Goal: Complete application form

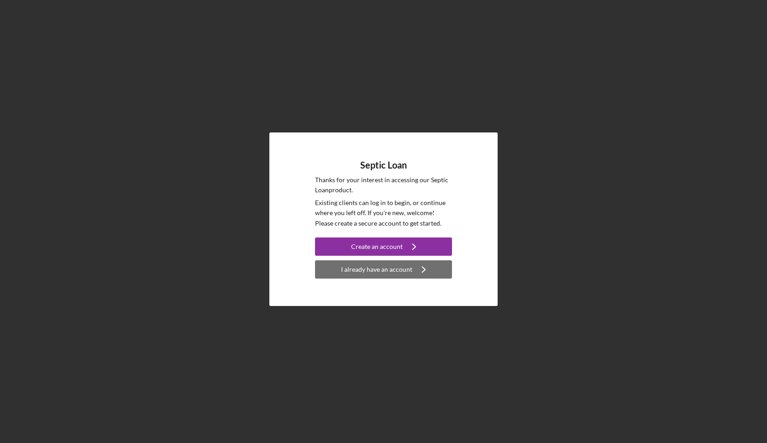
drag, startPoint x: 462, startPoint y: 263, endPoint x: 439, endPoint y: 267, distance: 23.1
click at [439, 267] on div "Septic Loan Thanks for your interest in accessing our Septic Loan product. Exis…" at bounding box center [383, 219] width 228 height 174
click at [420, 269] on icon "Icon/Navigate" at bounding box center [423, 269] width 23 height 23
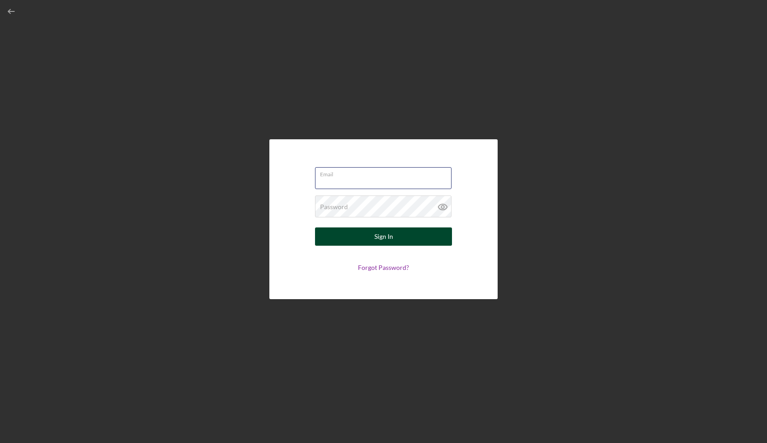
type input "[EMAIL_ADDRESS][DOMAIN_NAME]"
click at [388, 235] on div "Sign In" at bounding box center [383, 236] width 19 height 18
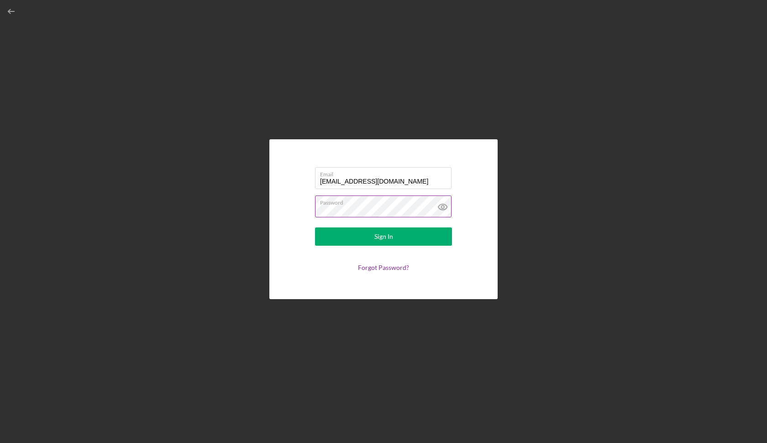
click at [444, 203] on icon at bounding box center [442, 206] width 23 height 23
click at [370, 243] on button "Sign In" at bounding box center [383, 236] width 137 height 18
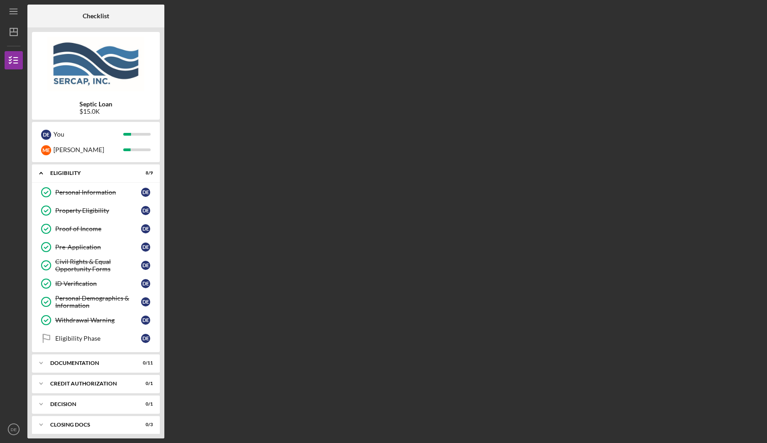
drag, startPoint x: 94, startPoint y: 165, endPoint x: 87, endPoint y: 163, distance: 7.1
click at [93, 165] on div "Icon/Expander Eligibility 8 / 9" at bounding box center [96, 173] width 128 height 19
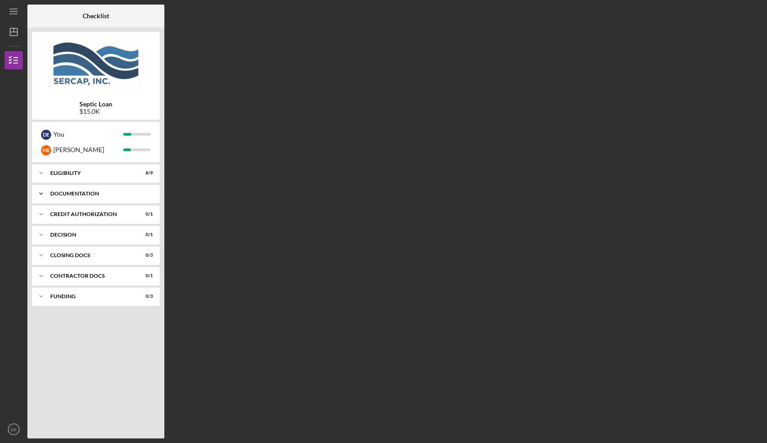
click at [88, 195] on div "Icon/Expander Documentation 0 / 11" at bounding box center [96, 193] width 128 height 18
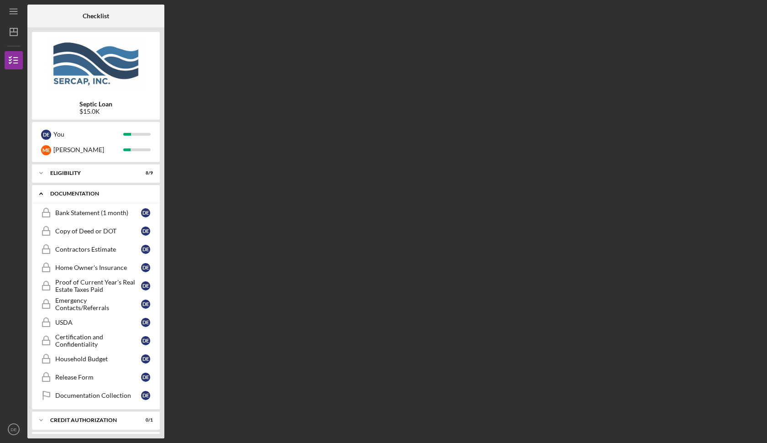
click at [88, 195] on div "Documentation" at bounding box center [99, 193] width 98 height 5
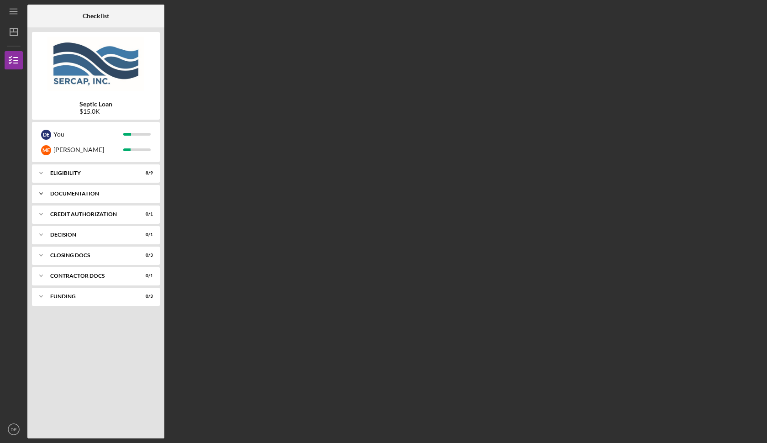
click at [88, 195] on div "Documentation" at bounding box center [99, 193] width 98 height 5
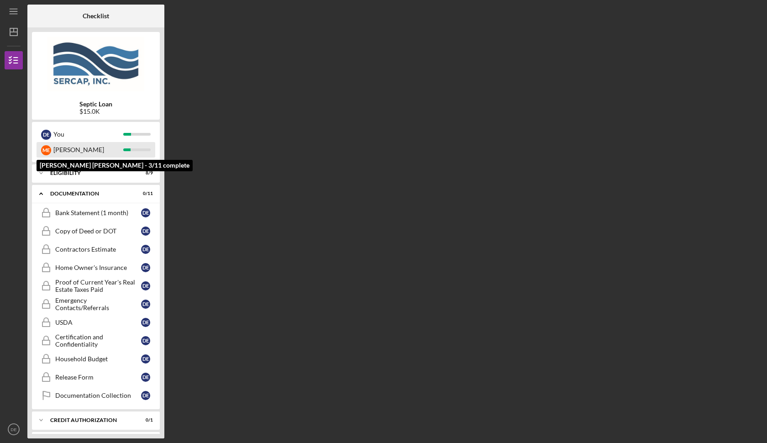
click at [60, 146] on div "[PERSON_NAME]" at bounding box center [88, 150] width 70 height 16
click at [71, 162] on div "Septic Loan $15.0K D E You M E [PERSON_NAME] [PERSON_NAME] [PERSON_NAME] - 3/11…" at bounding box center [95, 232] width 137 height 411
click at [71, 163] on div "Septic Loan $15.0K D E You M E [PERSON_NAME] Icon/Expander Eligibility 8 / 9 Ic…" at bounding box center [95, 232] width 137 height 411
click at [60, 156] on div "[PERSON_NAME]" at bounding box center [88, 150] width 70 height 16
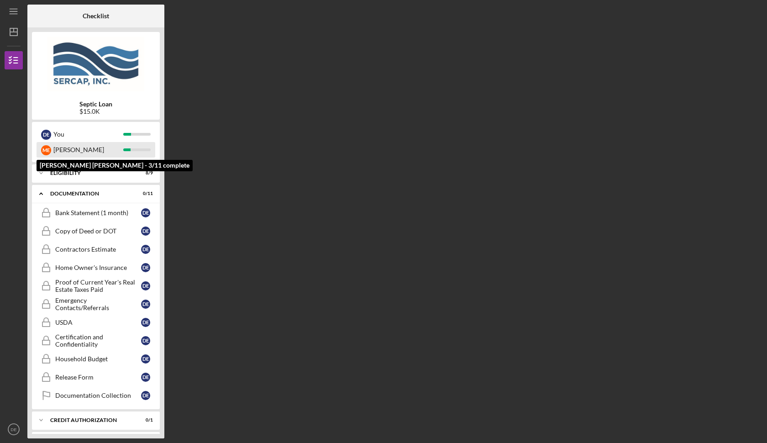
click at [59, 143] on div "[PERSON_NAME]" at bounding box center [88, 150] width 70 height 16
click at [61, 147] on div "[PERSON_NAME]" at bounding box center [88, 150] width 70 height 16
click at [36, 171] on icon "Icon/Expander" at bounding box center [41, 173] width 18 height 18
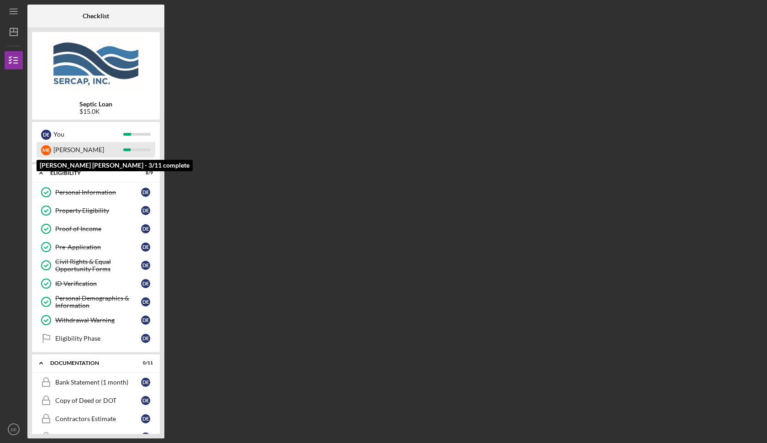
click at [55, 147] on div "[PERSON_NAME]" at bounding box center [88, 150] width 70 height 16
click at [100, 150] on div "[PERSON_NAME]" at bounding box center [88, 150] width 70 height 16
click at [136, 147] on div "M E [PERSON_NAME]" at bounding box center [96, 150] width 119 height 16
click at [136, 148] on div at bounding box center [136, 149] width 27 height 3
click at [136, 149] on div at bounding box center [136, 149] width 27 height 3
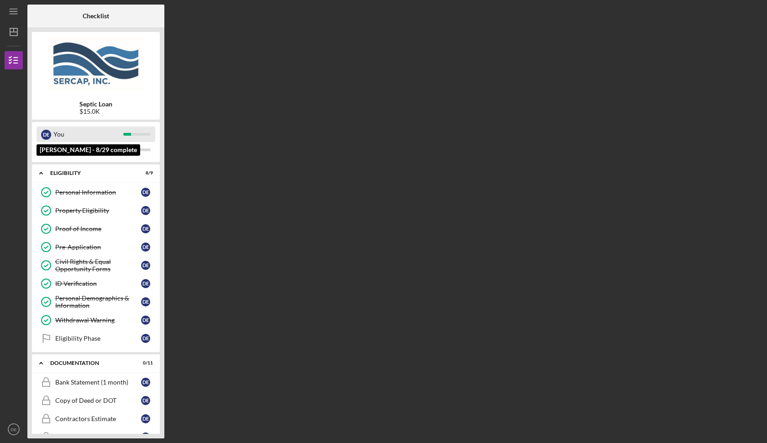
click at [139, 132] on div "D E You" at bounding box center [96, 134] width 119 height 16
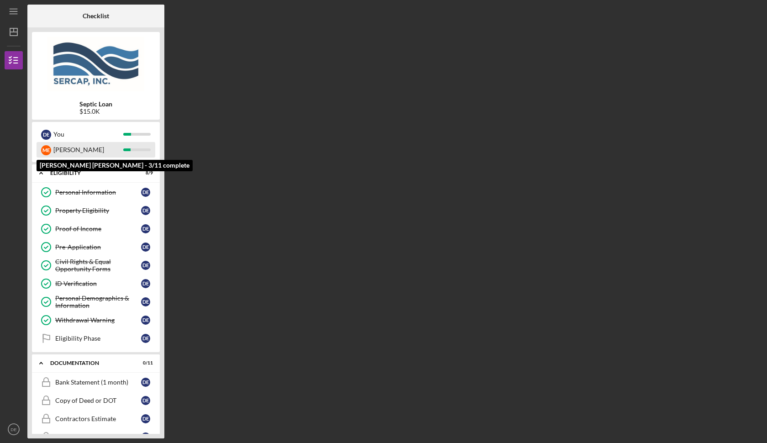
click at [121, 151] on div "[PERSON_NAME]" at bounding box center [88, 150] width 70 height 16
click at [122, 150] on div "[PERSON_NAME]" at bounding box center [88, 150] width 70 height 16
click at [78, 152] on div "[PERSON_NAME]" at bounding box center [88, 150] width 70 height 16
click at [69, 363] on div "Documentation" at bounding box center [99, 362] width 98 height 5
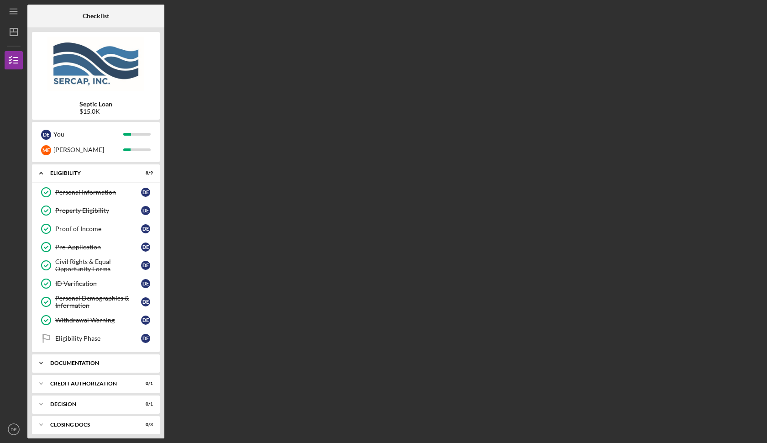
click at [69, 362] on div "Documentation" at bounding box center [99, 362] width 98 height 5
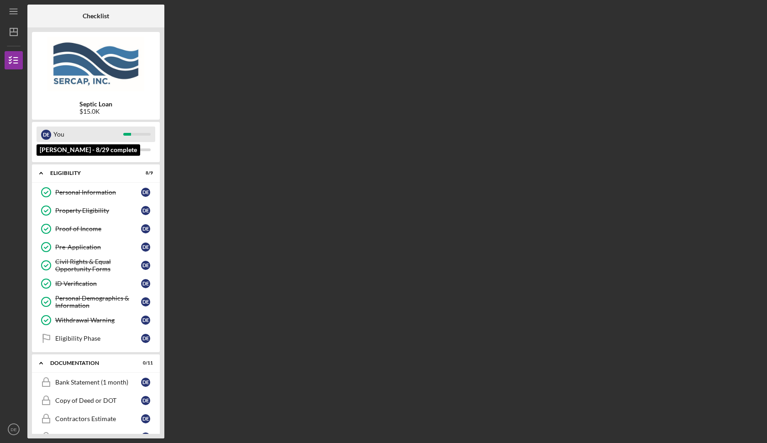
click at [116, 129] on div "You" at bounding box center [88, 134] width 70 height 16
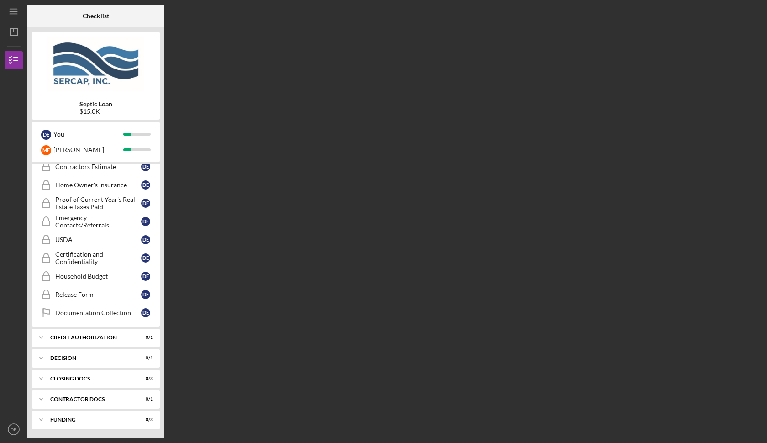
scroll to position [252, 0]
click at [44, 344] on icon "Icon/Expander" at bounding box center [41, 337] width 18 height 18
click at [48, 339] on icon "Icon/Expander" at bounding box center [41, 337] width 18 height 18
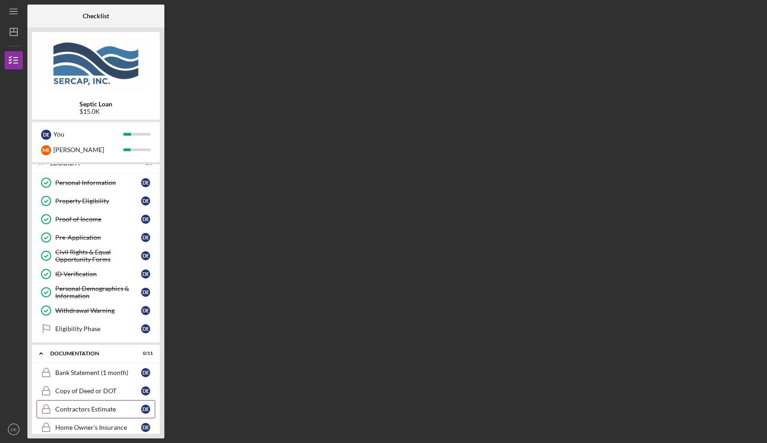
scroll to position [9, 0]
click at [90, 331] on div "Eligibility Phase" at bounding box center [98, 329] width 86 height 7
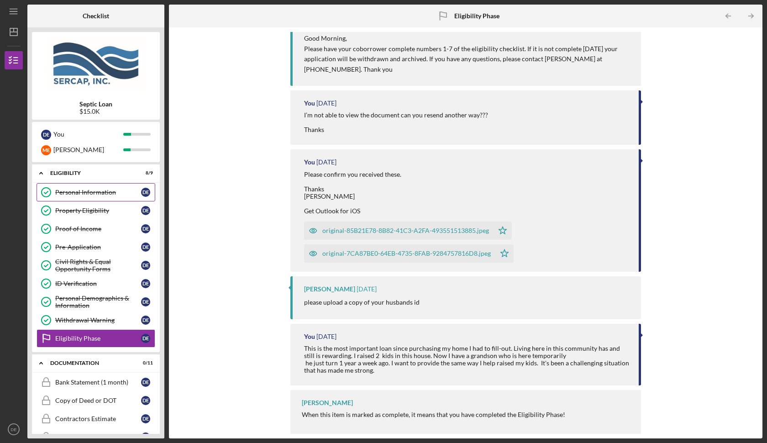
click at [108, 200] on link "Personal Information Personal Information D E" at bounding box center [96, 192] width 119 height 18
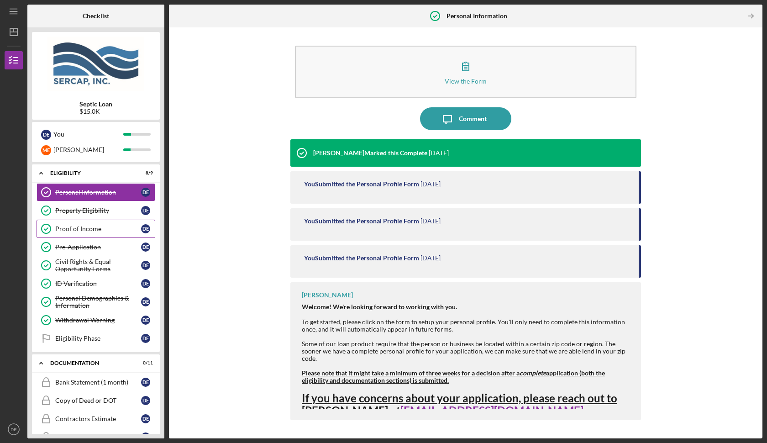
click at [101, 231] on div "Proof of Income" at bounding box center [98, 228] width 86 height 7
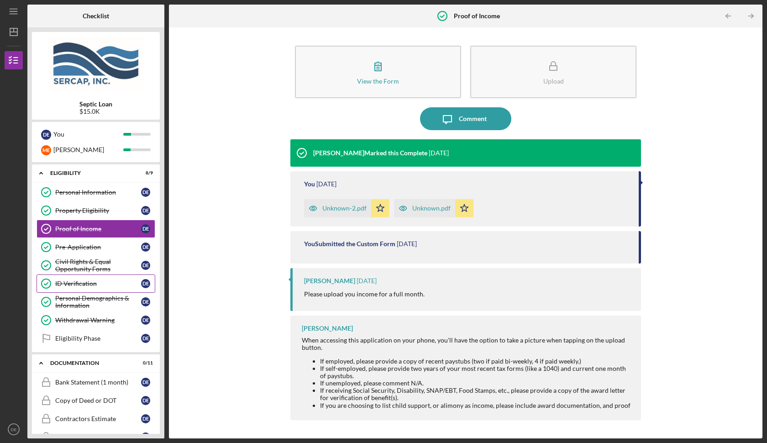
click at [102, 285] on div "ID Verification" at bounding box center [98, 283] width 86 height 7
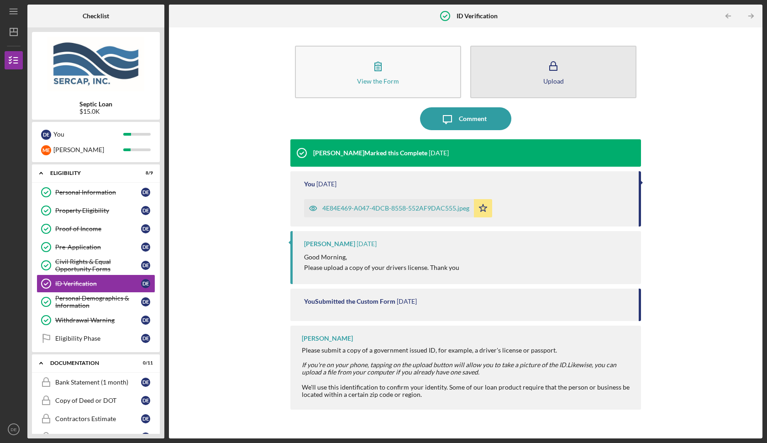
click at [590, 60] on button "Upload" at bounding box center [553, 72] width 166 height 53
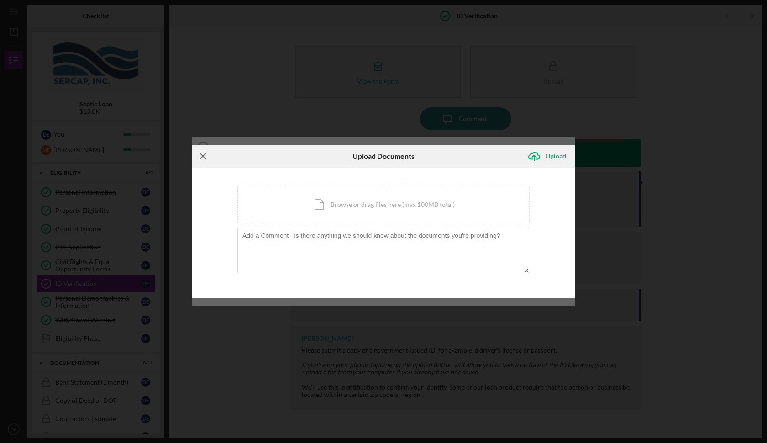
click at [203, 157] on line at bounding box center [203, 156] width 6 height 6
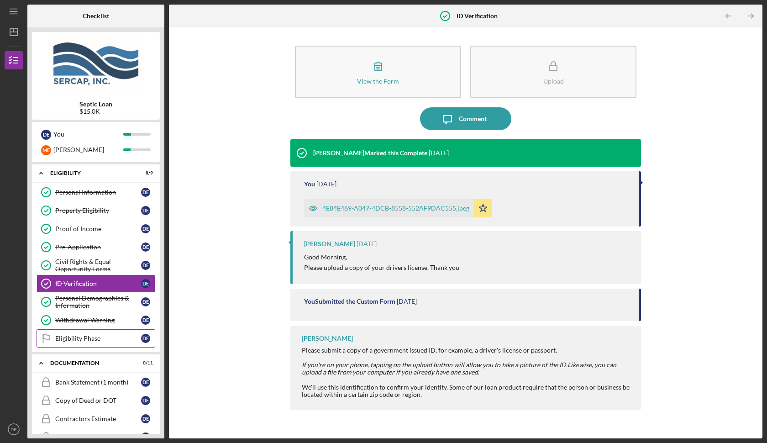
click at [116, 337] on div "Eligibility Phase" at bounding box center [98, 338] width 86 height 7
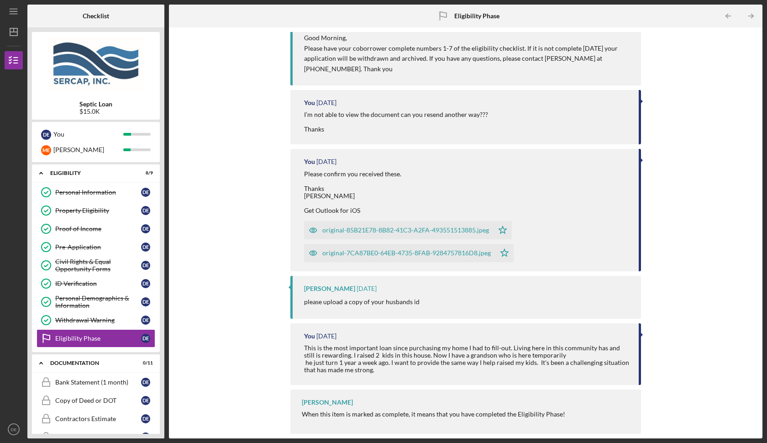
scroll to position [124, 0]
click at [458, 228] on div "original-85B21E78-8B82-41C3-A2FA-493551513885.jpeg" at bounding box center [405, 230] width 167 height 7
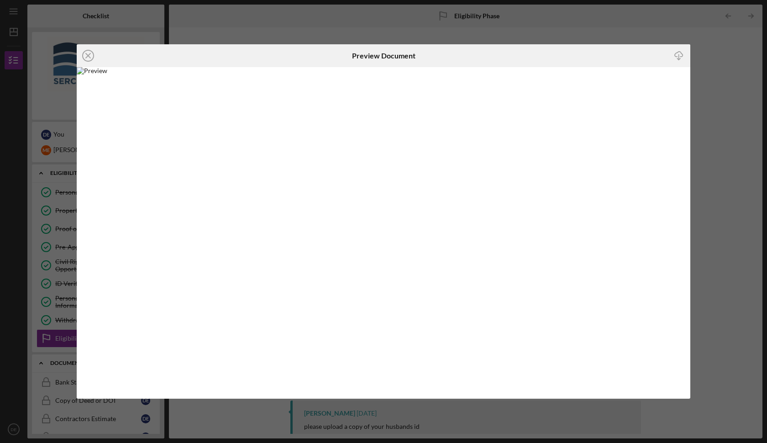
click at [680, 56] on icon "Icon/Download" at bounding box center [679, 56] width 21 height 21
click at [89, 56] on icon "Icon/Close" at bounding box center [88, 55] width 23 height 23
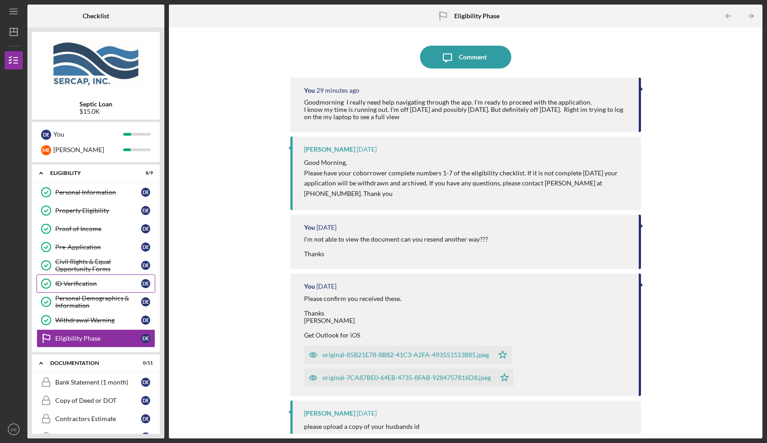
click at [88, 285] on div "ID Verification" at bounding box center [98, 283] width 86 height 7
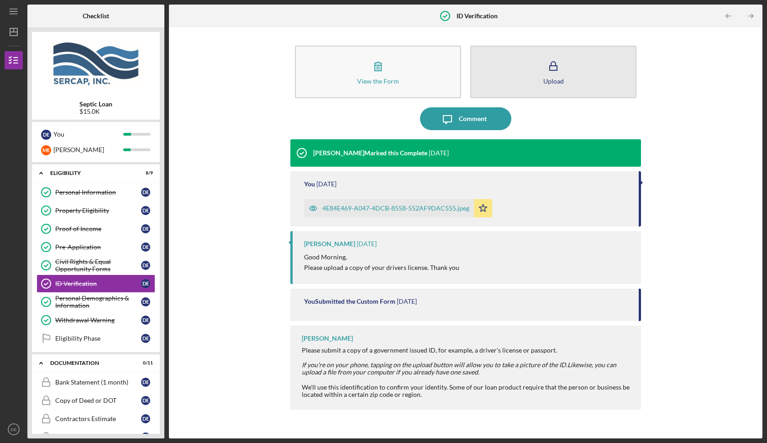
click at [562, 89] on button "Upload" at bounding box center [553, 72] width 166 height 53
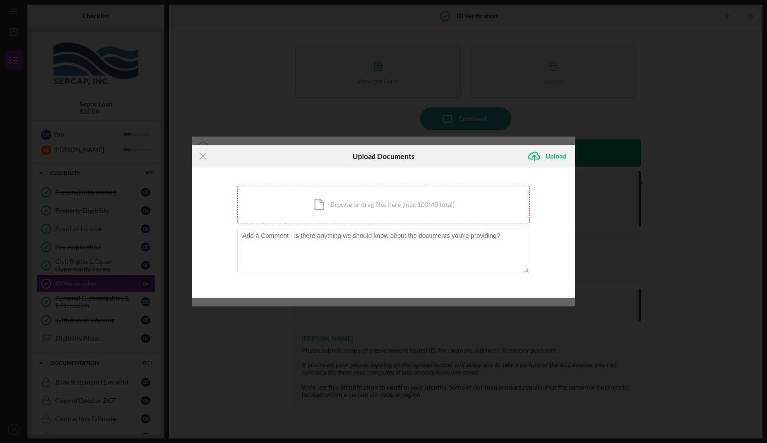
click at [384, 207] on div "Icon/Document Browse or drag files here (max 100MB total) Tap to choose files o…" at bounding box center [383, 204] width 292 height 37
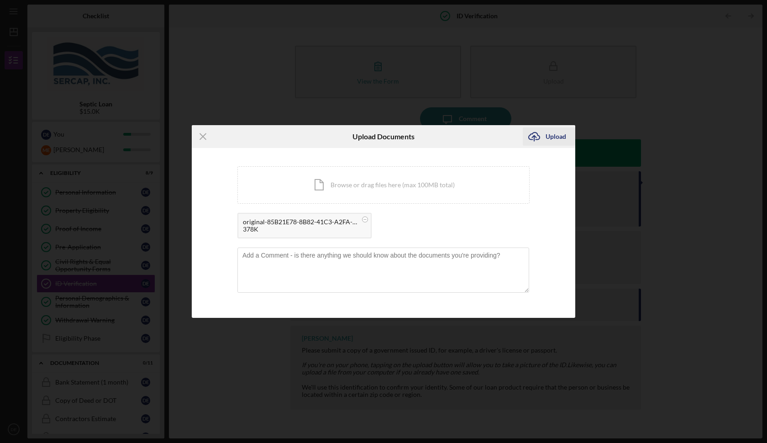
click at [554, 136] on div "Upload" at bounding box center [556, 136] width 21 height 18
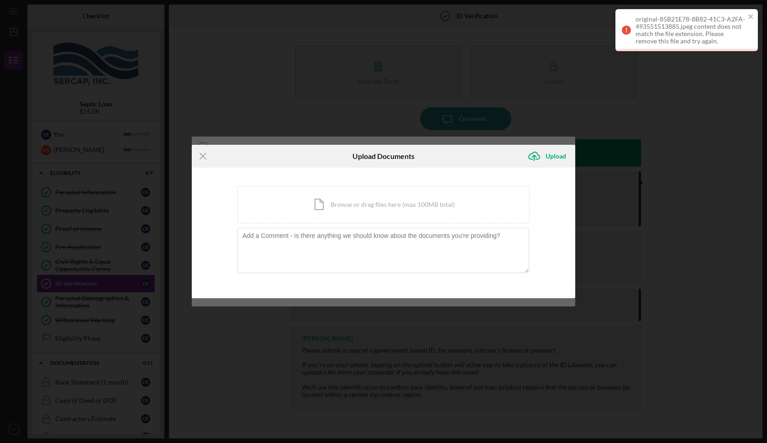
click at [683, 105] on div "Icon/Menu Close Upload Documents Icon/Upload Upload You're uploading documents …" at bounding box center [383, 221] width 767 height 443
click at [752, 15] on icon "close" at bounding box center [750, 16] width 5 height 5
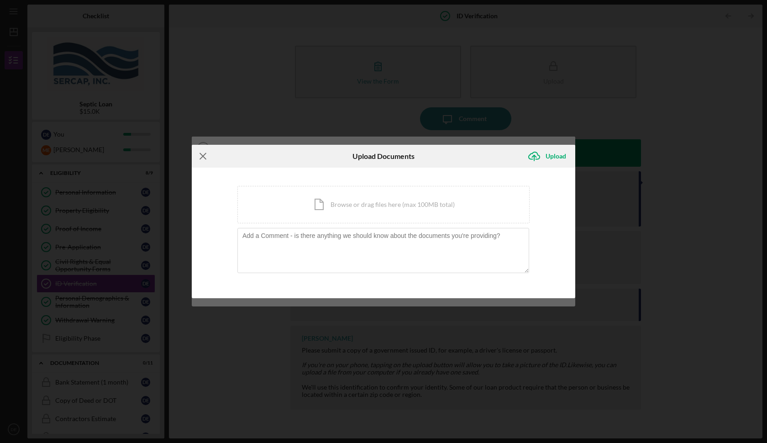
click at [208, 153] on icon "Icon/Menu Close" at bounding box center [203, 156] width 23 height 23
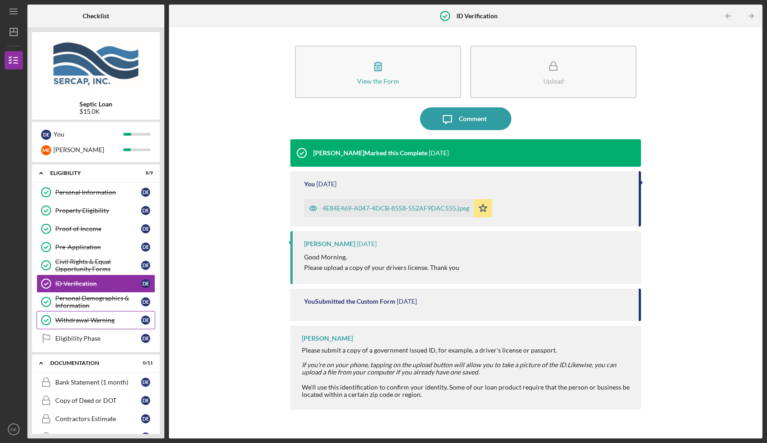
click at [120, 327] on link "Withdrawal Warning Withdrawal Warning D E" at bounding box center [96, 320] width 119 height 18
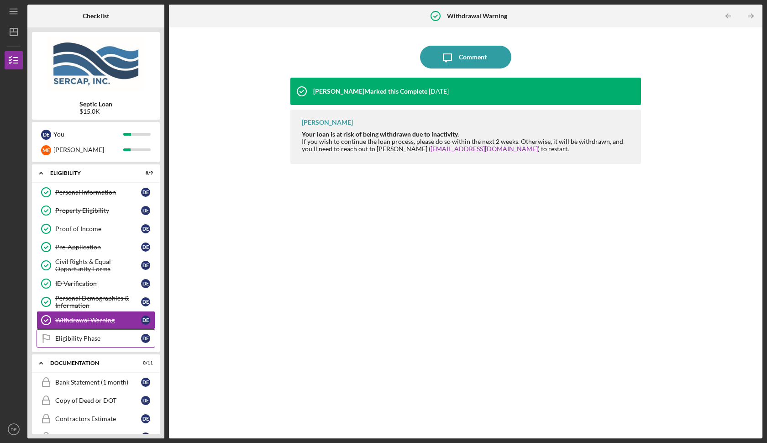
click at [96, 341] on div "Eligibility Phase" at bounding box center [98, 338] width 86 height 7
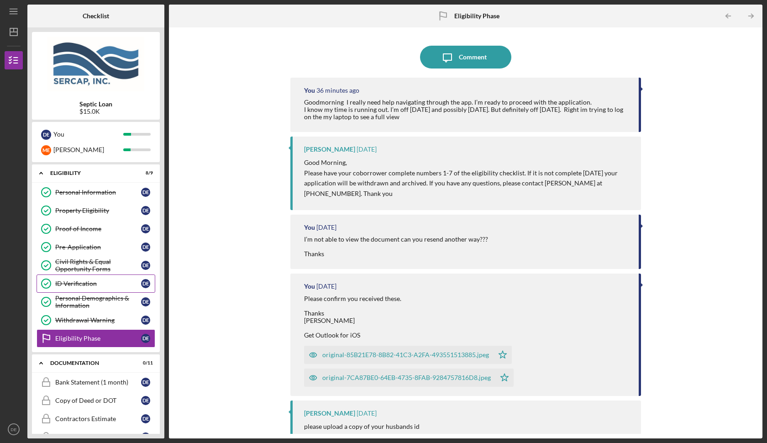
click at [118, 280] on div "ID Verification" at bounding box center [98, 283] width 86 height 7
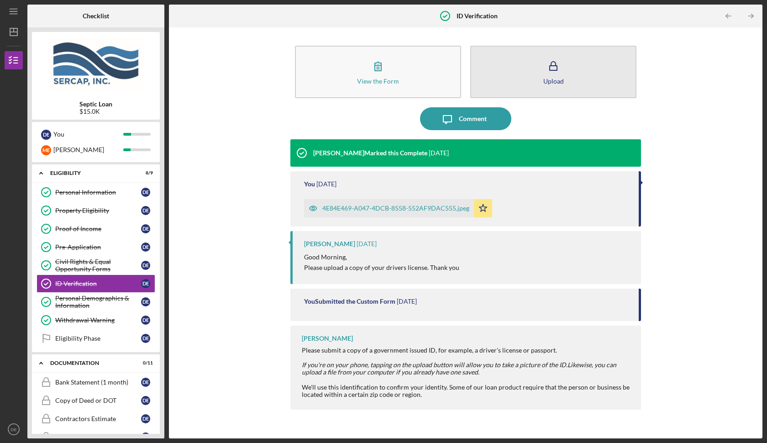
click at [517, 68] on button "Upload" at bounding box center [553, 72] width 166 height 53
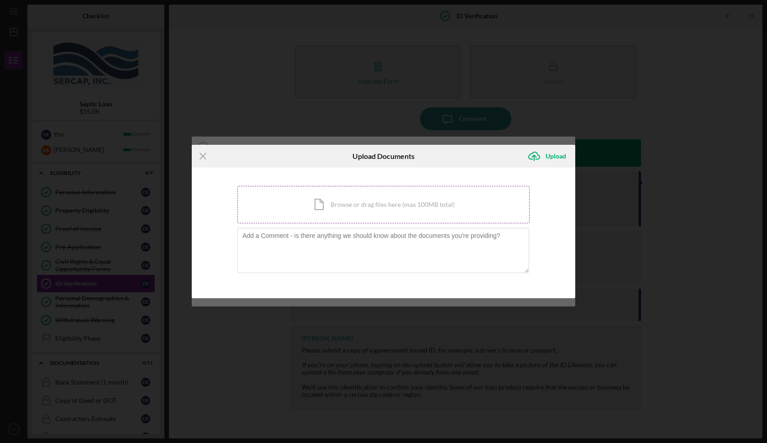
click at [337, 210] on div "Icon/Document Browse or drag files here (max 100MB total) Tap to choose files o…" at bounding box center [383, 204] width 292 height 37
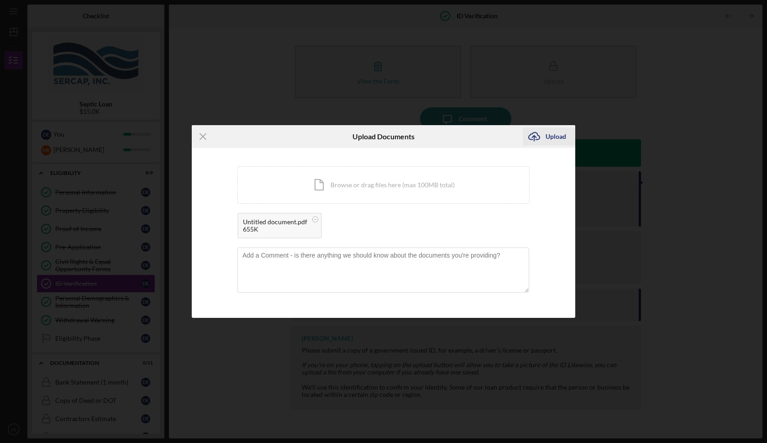
click at [545, 136] on icon "Icon/Upload" at bounding box center [534, 136] width 23 height 23
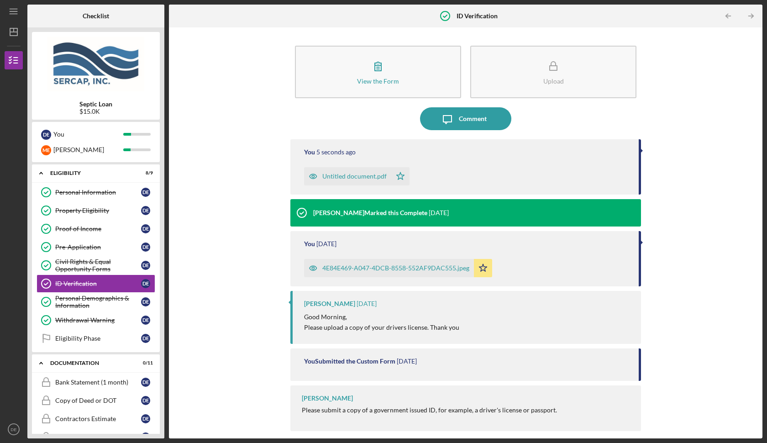
click at [381, 268] on div "4E84E469-A047-4DCB-8558-552AF9DAC555.jpeg" at bounding box center [395, 267] width 147 height 7
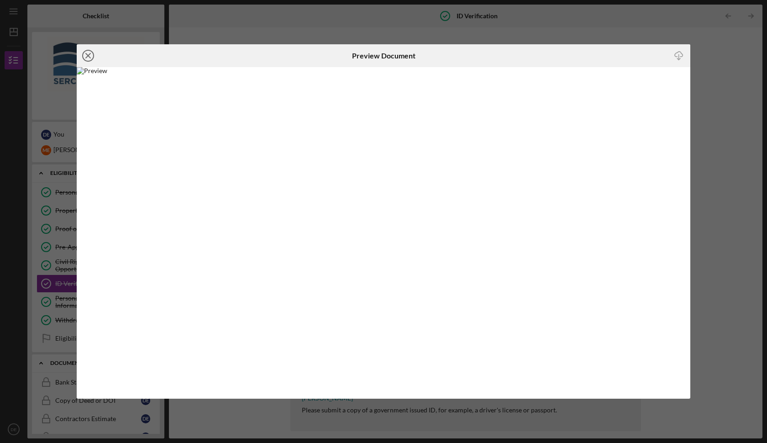
click at [93, 56] on circle at bounding box center [88, 55] width 11 height 11
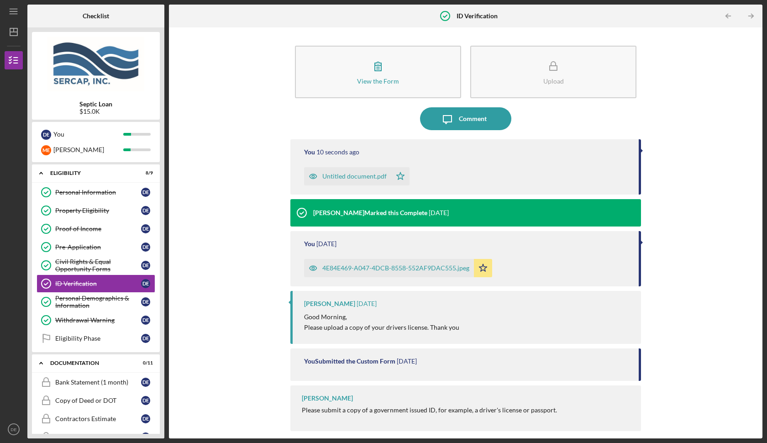
click at [362, 178] on div "Untitled document.pdf" at bounding box center [354, 176] width 64 height 7
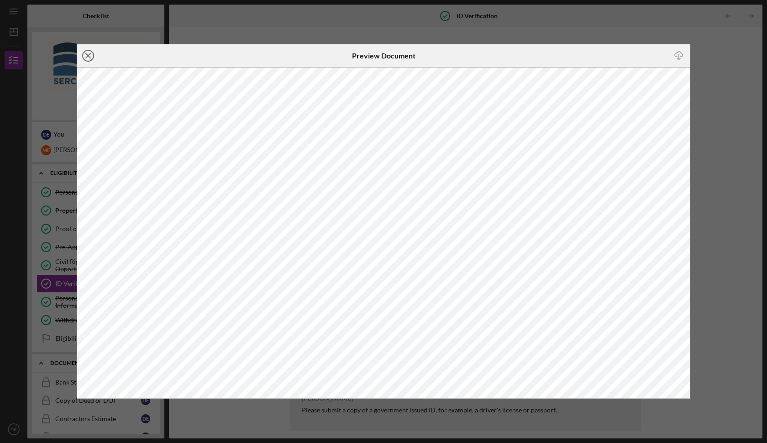
click at [89, 56] on icon "Icon/Close" at bounding box center [88, 55] width 23 height 23
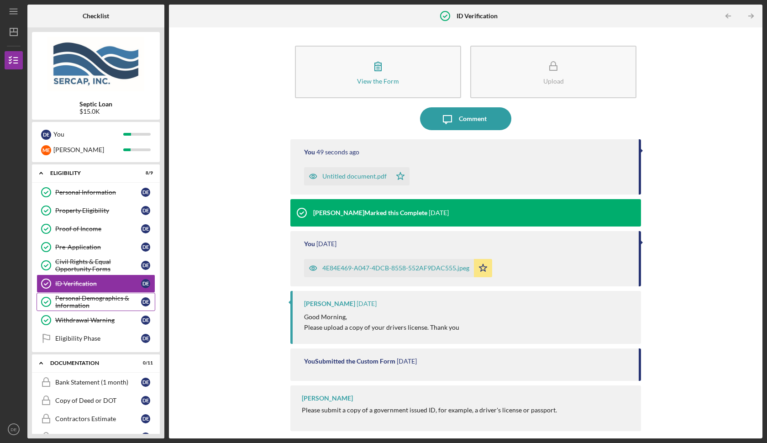
click at [124, 302] on div "Personal Demographics & Information" at bounding box center [98, 302] width 86 height 15
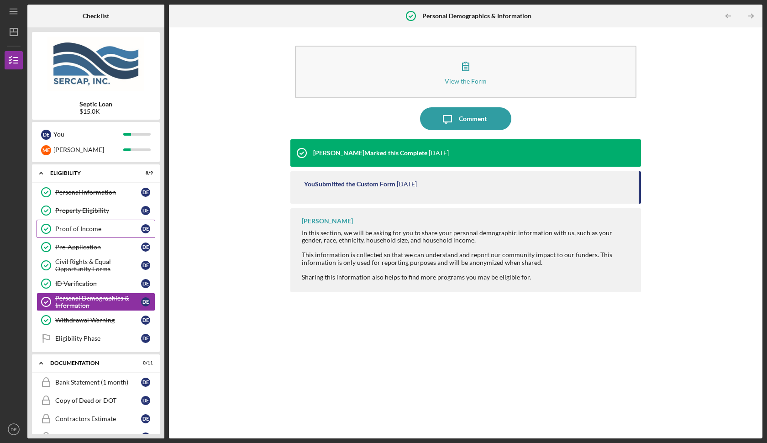
click at [109, 226] on div "Proof of Income" at bounding box center [98, 228] width 86 height 7
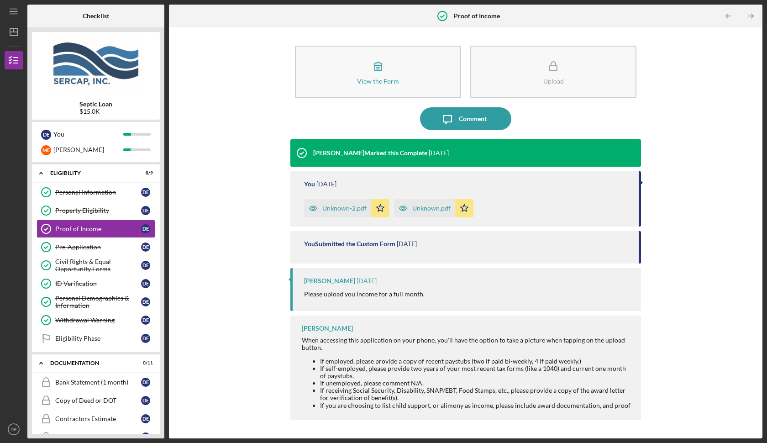
click at [331, 210] on div "Unknown-2.pdf" at bounding box center [344, 208] width 44 height 7
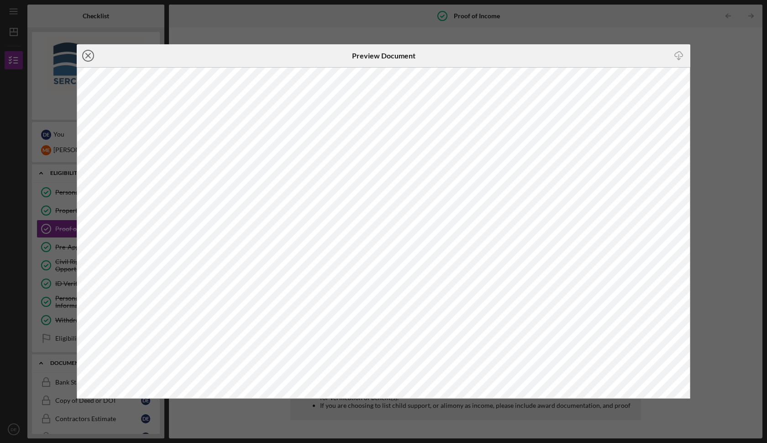
click at [88, 53] on icon "Icon/Close" at bounding box center [88, 55] width 23 height 23
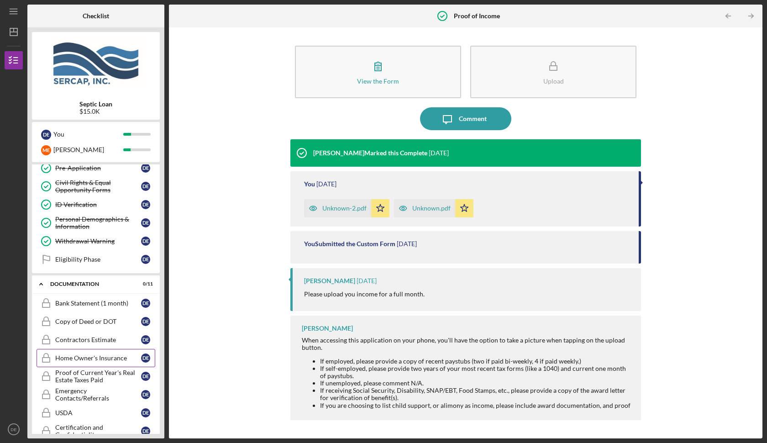
scroll to position [79, 0]
click at [116, 247] on link "Withdrawal Warning Withdrawal Warning D E" at bounding box center [96, 241] width 119 height 18
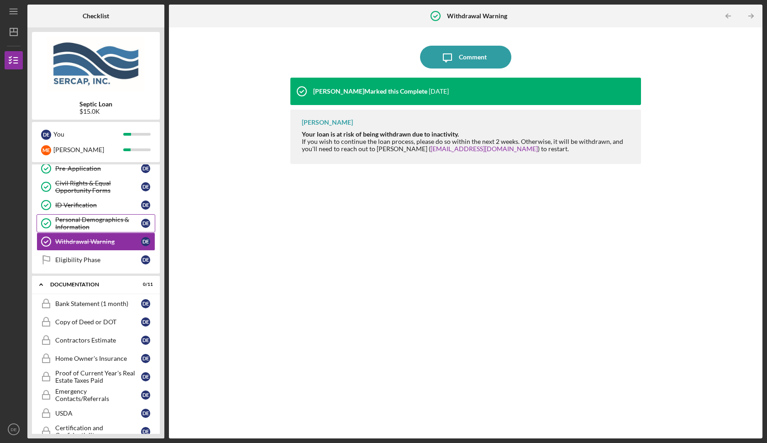
click at [116, 226] on div "Personal Demographics & Information" at bounding box center [98, 223] width 86 height 15
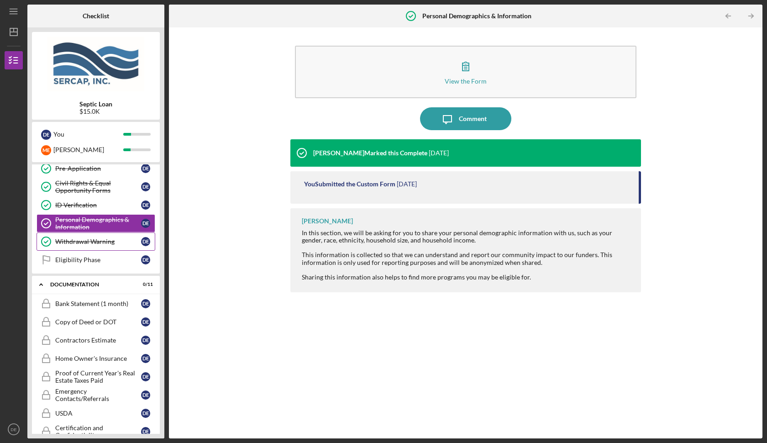
click at [88, 238] on div "Withdrawal Warning" at bounding box center [98, 241] width 86 height 7
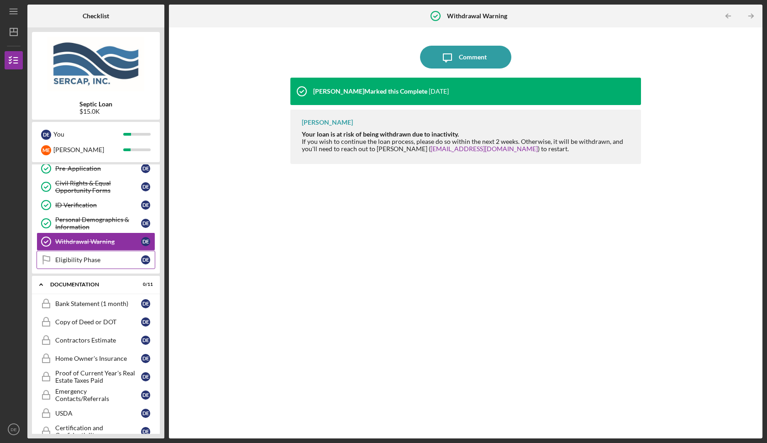
click at [93, 265] on link "Eligibility Phase Eligibility Phase D E" at bounding box center [96, 260] width 119 height 18
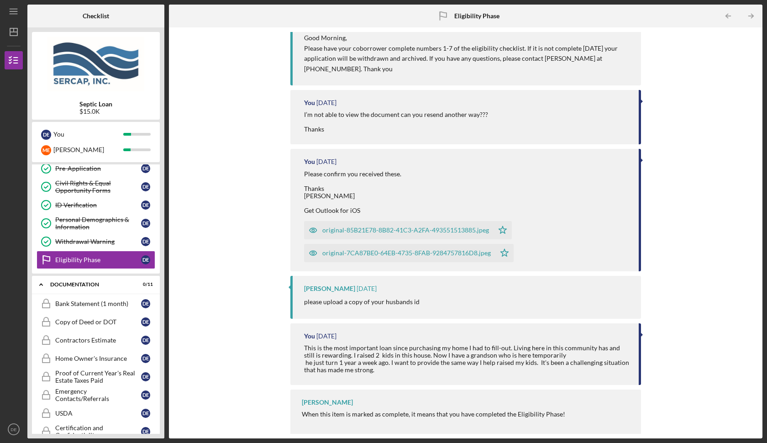
scroll to position [124, 0]
click at [134, 301] on div "Bank Statement (1 month)" at bounding box center [98, 303] width 86 height 7
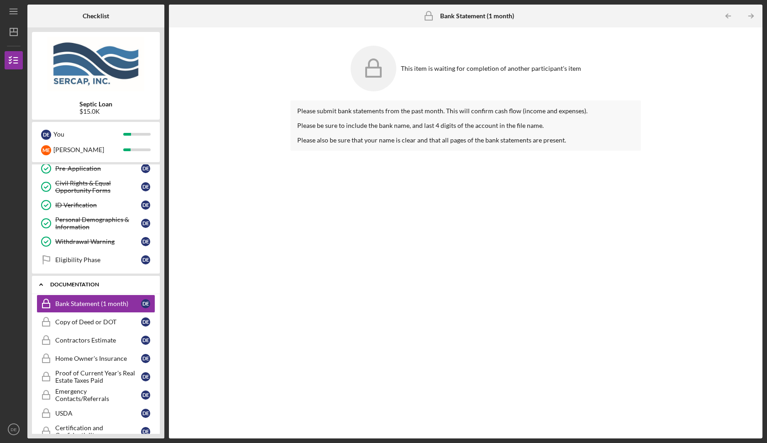
click at [108, 284] on div "Documentation" at bounding box center [99, 284] width 98 height 5
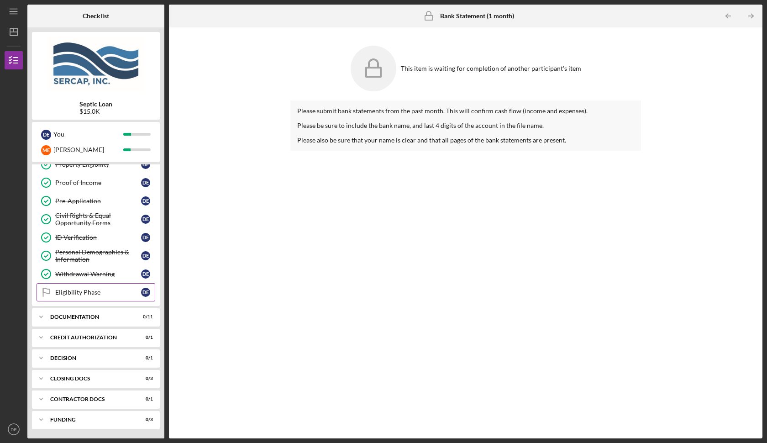
click at [110, 291] on div "Eligibility Phase" at bounding box center [98, 292] width 86 height 7
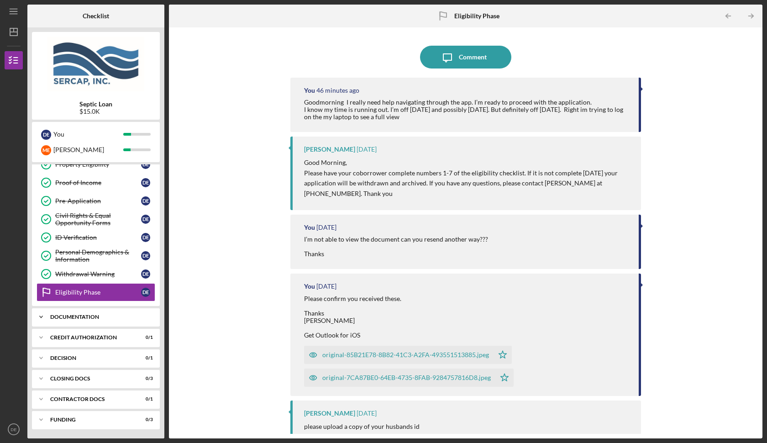
click at [112, 313] on div "Icon/Expander Documentation 0 / 11" at bounding box center [96, 317] width 128 height 18
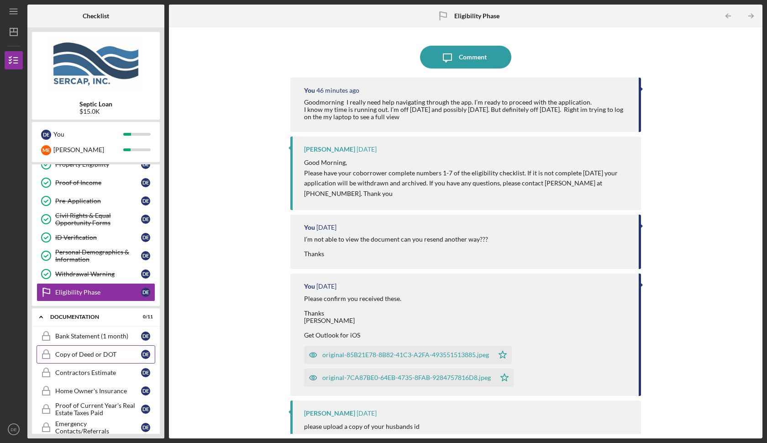
click at [79, 346] on link "Copy of Deed or DOT Copy of Deed or DOT D E" at bounding box center [96, 354] width 119 height 18
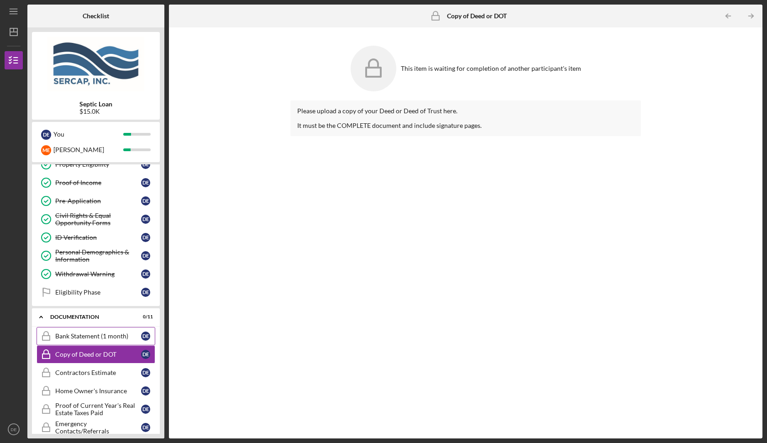
click at [67, 331] on link "Bank Statement (1 month) Bank Statement (1 month) D E" at bounding box center [96, 336] width 119 height 18
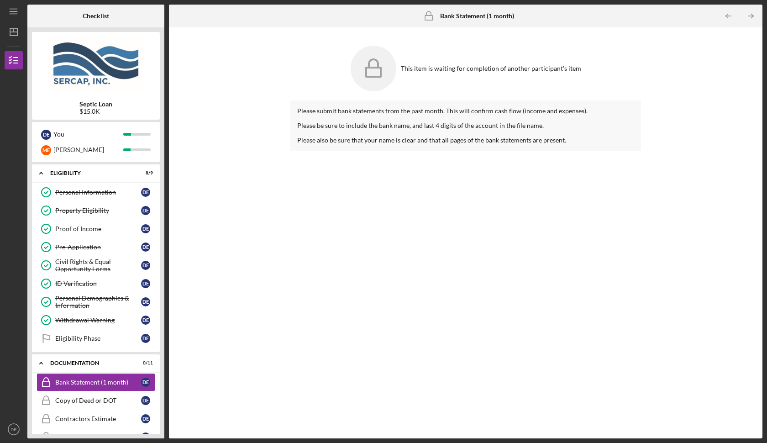
click at [271, 126] on div "This item is waiting for completion of another participant's item Please submit…" at bounding box center [466, 233] width 584 height 402
click at [90, 230] on div "Proof of Income" at bounding box center [98, 228] width 86 height 7
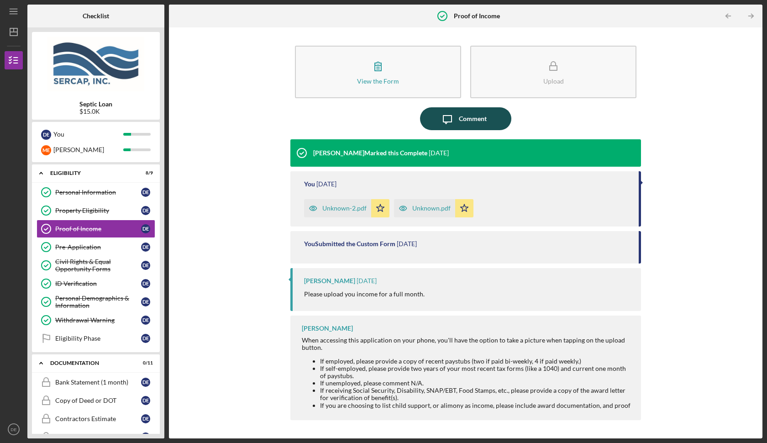
click at [486, 123] on button "Icon/Message Comment" at bounding box center [465, 118] width 91 height 23
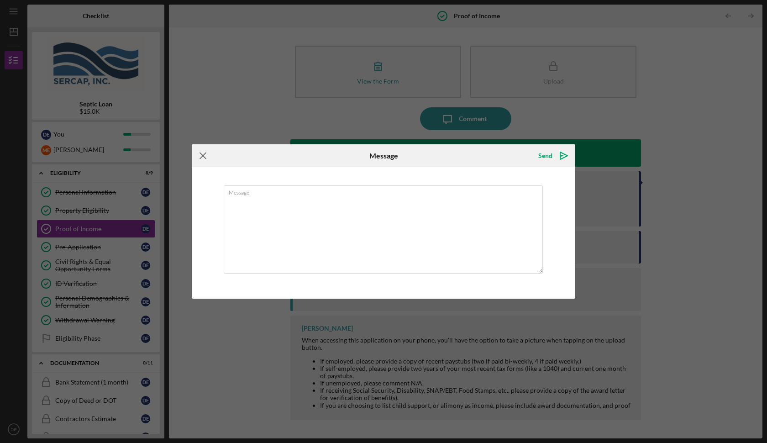
click at [205, 153] on icon "Icon/Menu Close" at bounding box center [203, 155] width 23 height 23
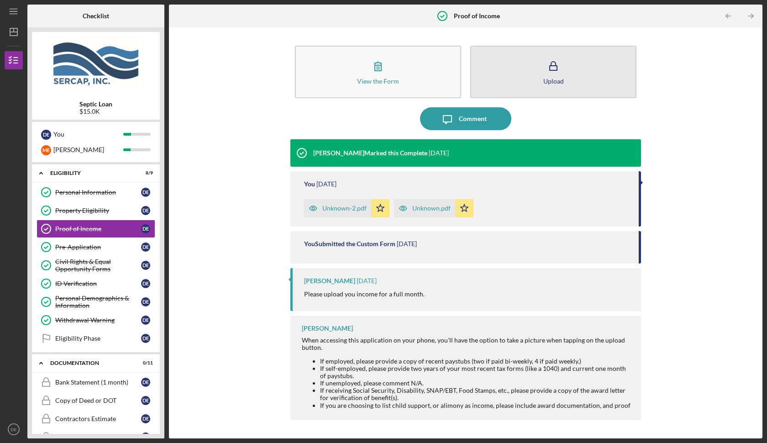
click at [587, 74] on button "Upload" at bounding box center [553, 72] width 166 height 53
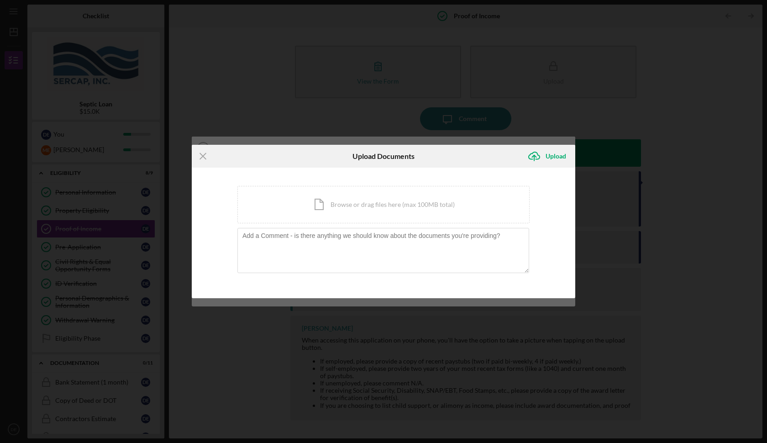
click at [420, 184] on div "You're uploading documents related to Proof of Income . Icon/Document Browse or…" at bounding box center [384, 233] width 384 height 131
click at [411, 211] on div "Icon/Document Browse or drag files here (max 100MB total) Tap to choose files o…" at bounding box center [383, 204] width 292 height 37
click at [203, 155] on icon "Icon/Menu Close" at bounding box center [203, 156] width 23 height 23
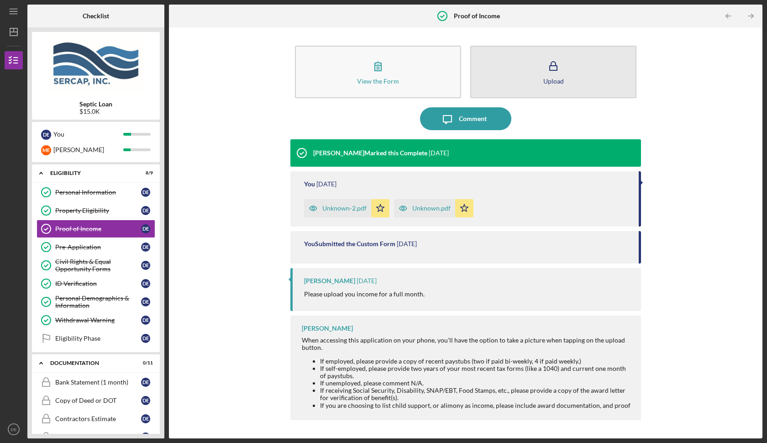
click at [576, 58] on button "Upload" at bounding box center [553, 72] width 166 height 53
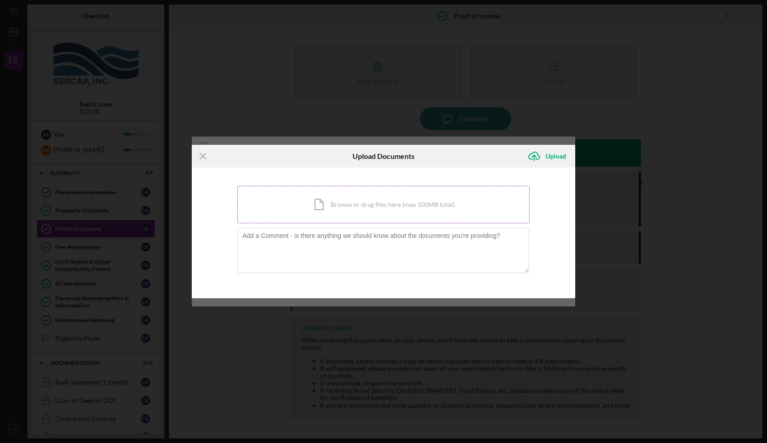
click at [309, 209] on div "Icon/Document Browse or drag files here (max 100MB total) Tap to choose files o…" at bounding box center [383, 204] width 292 height 37
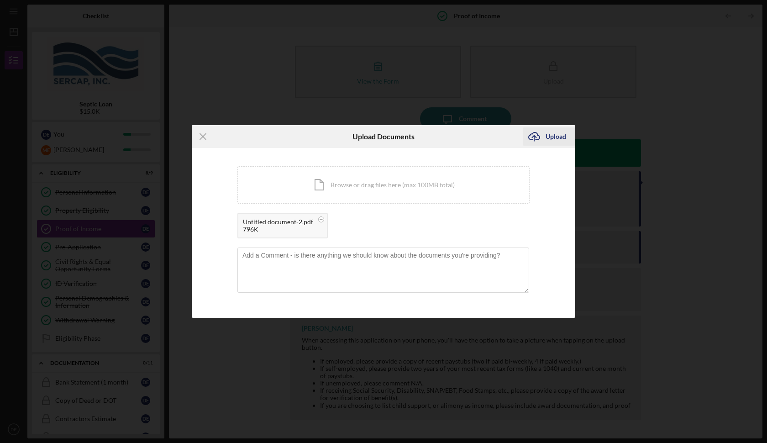
click at [557, 139] on div "Upload" at bounding box center [556, 136] width 21 height 18
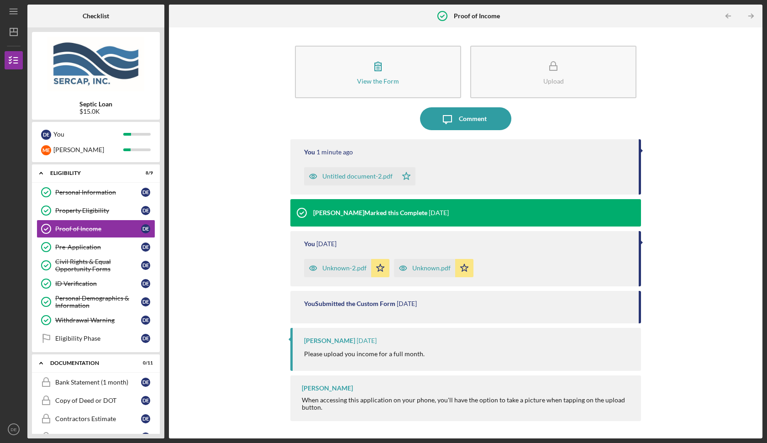
click at [481, 12] on b "Proof of Income" at bounding box center [477, 15] width 46 height 7
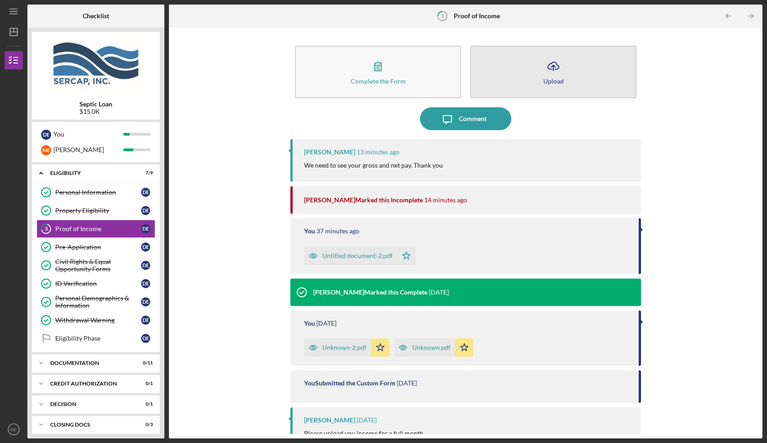
click at [562, 82] on button "Icon/Upload Upload" at bounding box center [553, 72] width 166 height 53
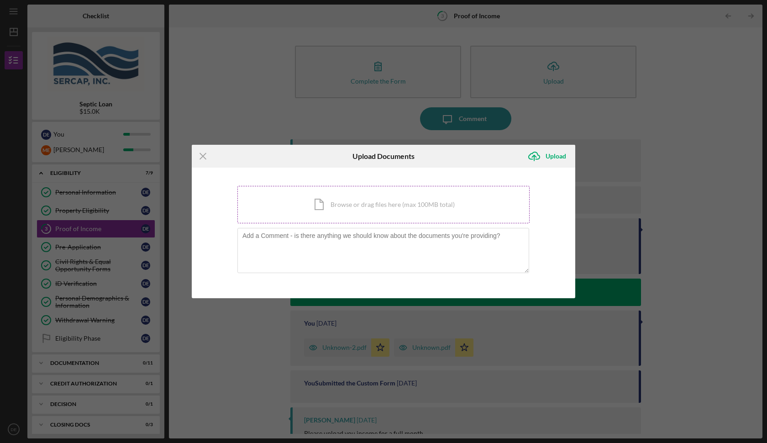
click at [378, 197] on div "Icon/Document Browse or drag files here (max 100MB total) Tap to choose files o…" at bounding box center [383, 204] width 292 height 37
click at [204, 157] on icon "Icon/Menu Close" at bounding box center [203, 156] width 23 height 23
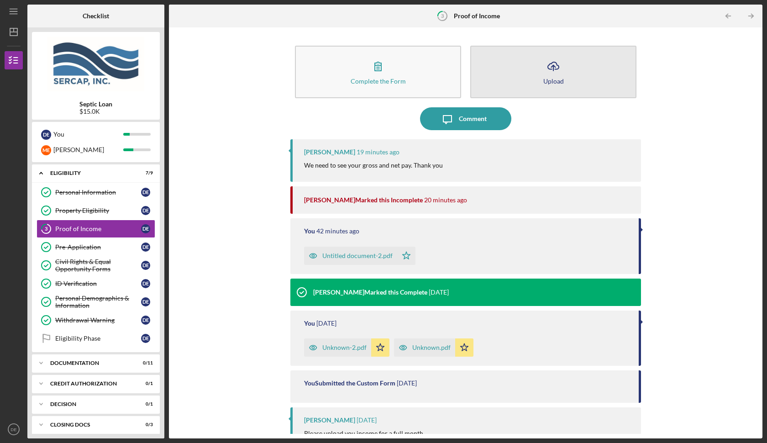
click at [554, 81] on div "Upload" at bounding box center [553, 81] width 21 height 7
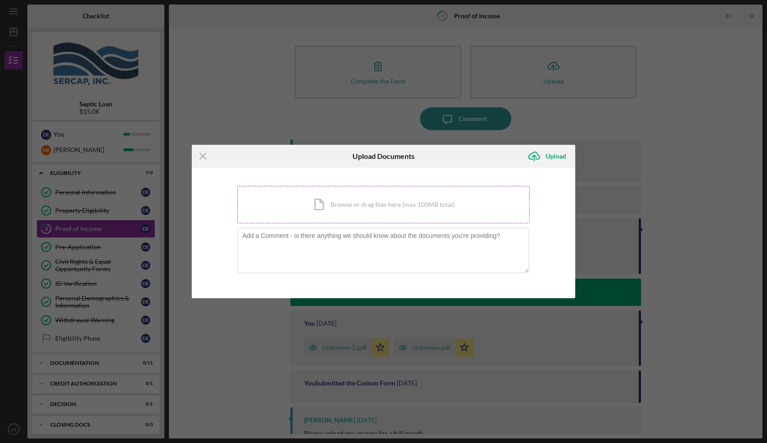
click at [286, 202] on div "Icon/Document Browse or drag files here (max 100MB total) Tap to choose files o…" at bounding box center [383, 204] width 292 height 37
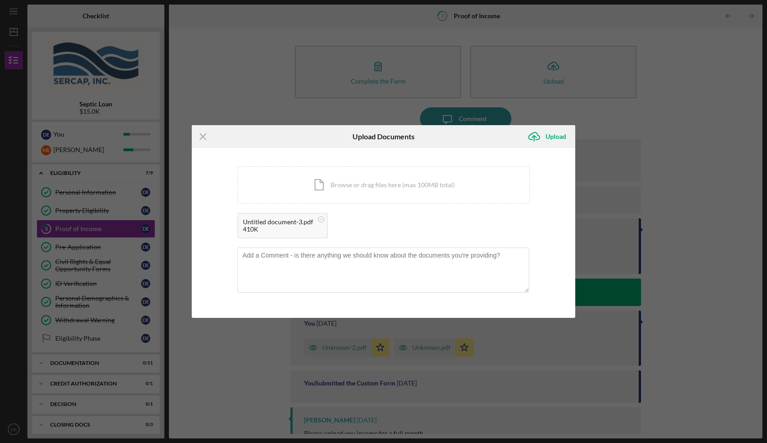
click at [279, 223] on div "Untitled document-3.pdf" at bounding box center [278, 221] width 70 height 7
click at [291, 218] on div "Untitled document-3.pdf" at bounding box center [278, 221] width 70 height 7
click at [707, 346] on div "Icon/Menu Close Upload Documents Icon/Upload Upload You're uploading documents …" at bounding box center [383, 221] width 767 height 443
click at [546, 137] on button "Icon/Upload Upload" at bounding box center [549, 136] width 53 height 18
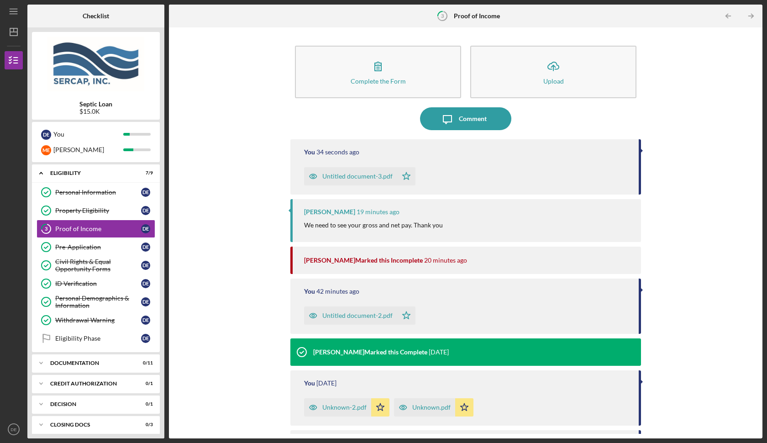
click at [280, 224] on div "Complete the Form Form Icon/Upload Upload Icon/Message Comment You 34 seconds a…" at bounding box center [466, 233] width 584 height 402
click at [279, 225] on div "Complete the Form Form Icon/Upload Upload Icon/Message Comment You 36 seconds a…" at bounding box center [466, 233] width 584 height 402
click at [279, 225] on div "Complete the Form Form Icon/Upload Upload Icon/Message Comment You 44 seconds a…" at bounding box center [466, 233] width 584 height 402
click at [279, 225] on div "Complete the Form Form Icon/Upload Upload Icon/Message Comment You 49 seconds a…" at bounding box center [466, 233] width 584 height 402
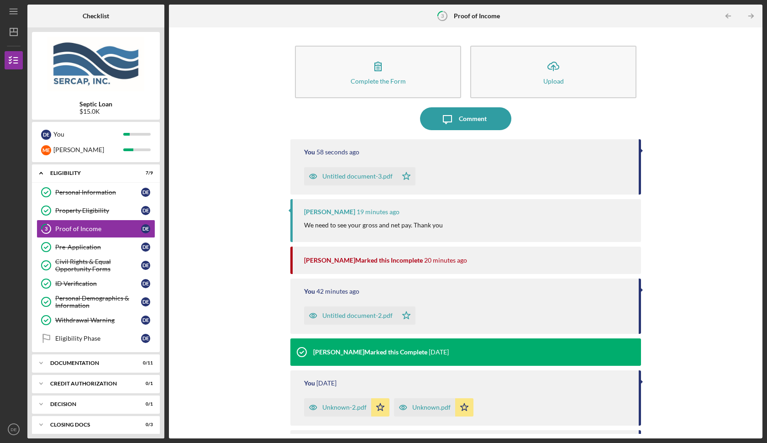
click at [279, 225] on div "Complete the Form Form Icon/Upload Upload Icon/Message Comment You 58 seconds a…" at bounding box center [466, 233] width 584 height 402
click at [279, 225] on div "Complete the Form Form Icon/Upload Upload Icon/Message Comment You 1 minute ago…" at bounding box center [466, 233] width 584 height 402
